Goal: Information Seeking & Learning: Learn about a topic

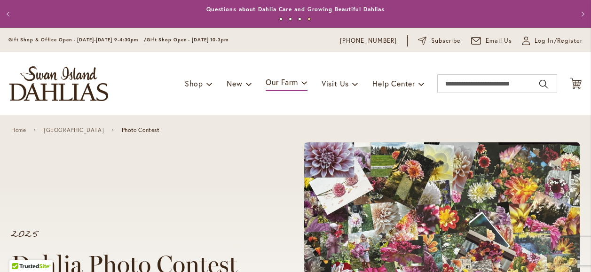
scroll to position [451, 0]
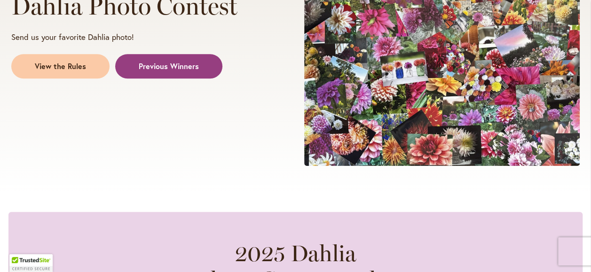
scroll to position [206, 0]
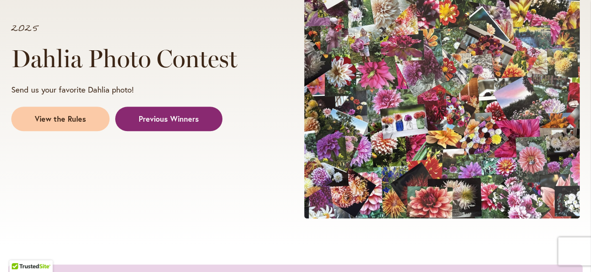
click at [167, 118] on span "Previous Winners" at bounding box center [169, 119] width 60 height 11
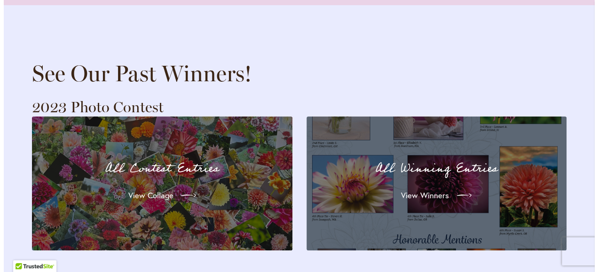
scroll to position [1811, 0]
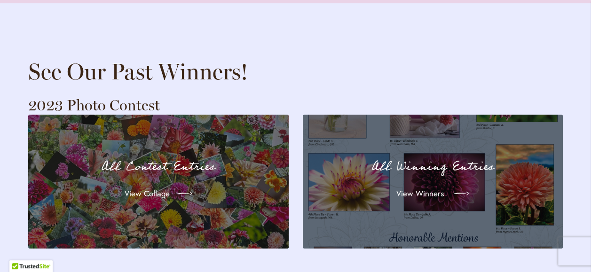
click at [410, 181] on link "View Winners" at bounding box center [432, 194] width 87 height 26
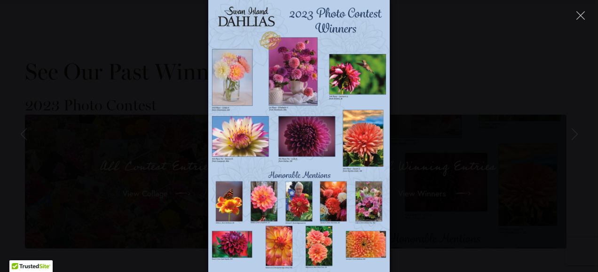
click at [314, 142] on img at bounding box center [298, 136] width 181 height 272
